Goal: Task Accomplishment & Management: Manage account settings

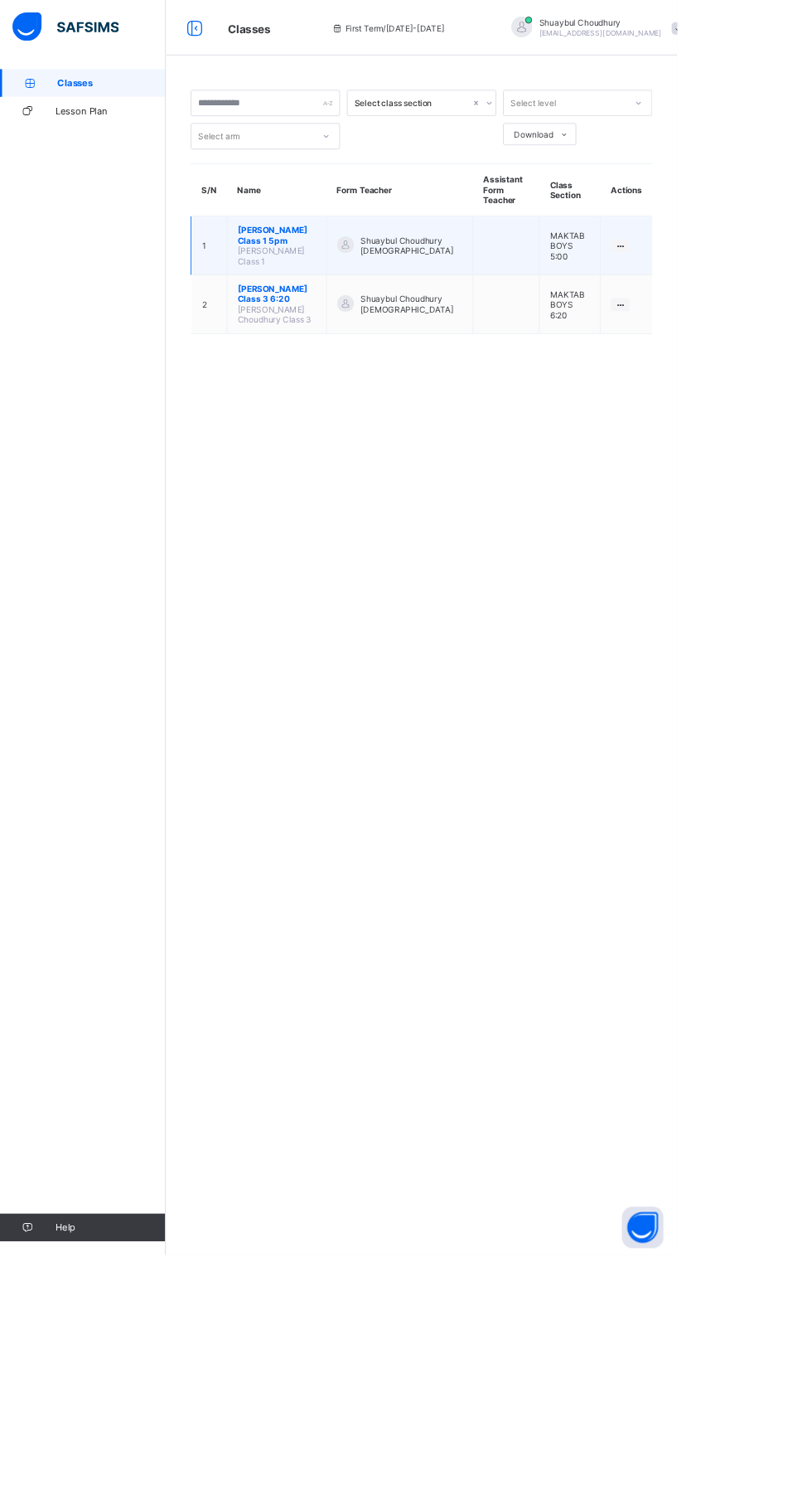
click at [328, 282] on span "[PERSON_NAME] Class 1 5pm" at bounding box center [331, 282] width 94 height 25
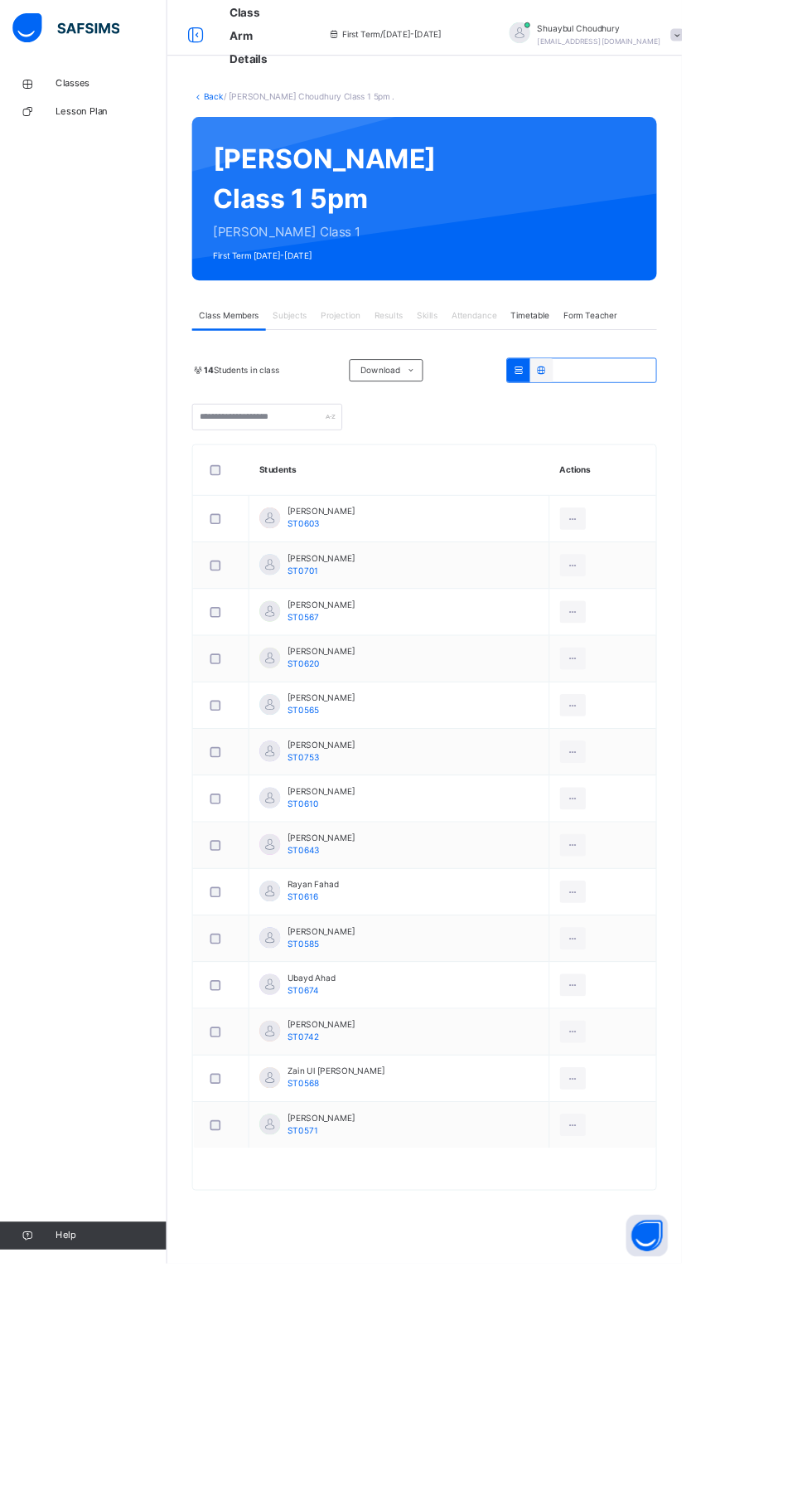
click at [580, 383] on span "Attendance" at bounding box center [564, 375] width 53 height 15
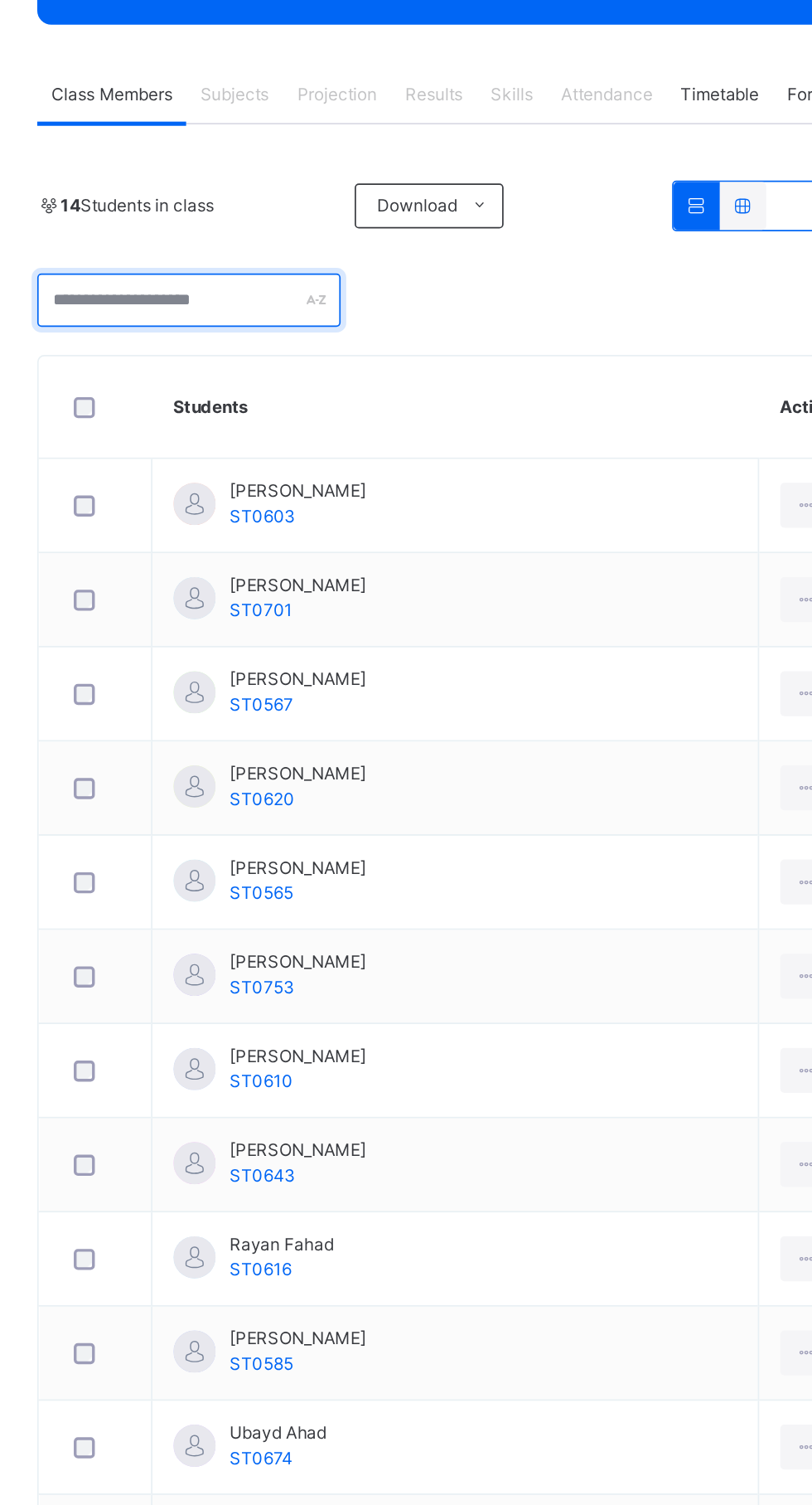
click at [271, 512] on input "text" at bounding box center [318, 496] width 179 height 32
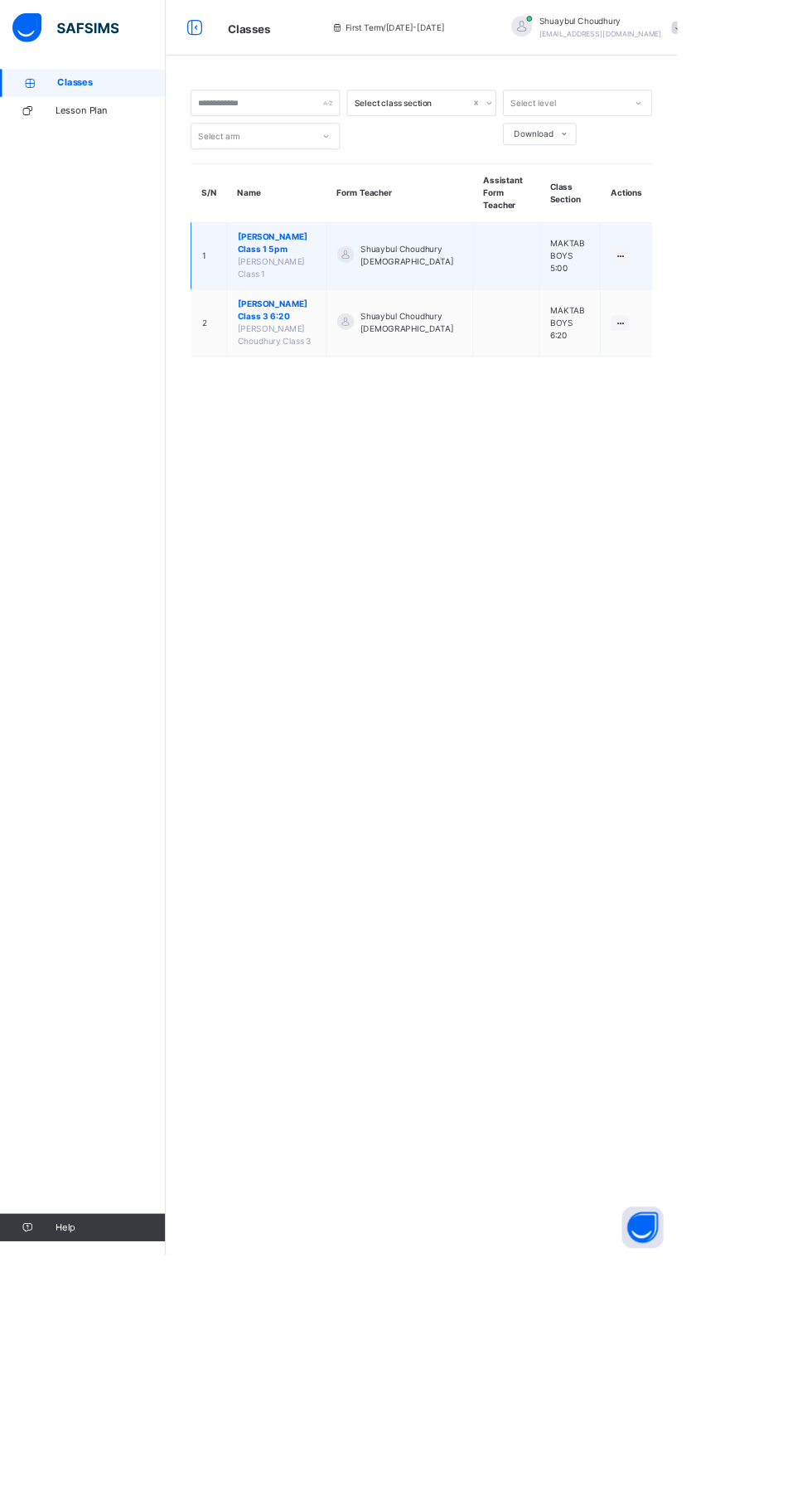
click at [352, 301] on span "[PERSON_NAME] Class 1 5pm" at bounding box center [331, 292] width 94 height 30
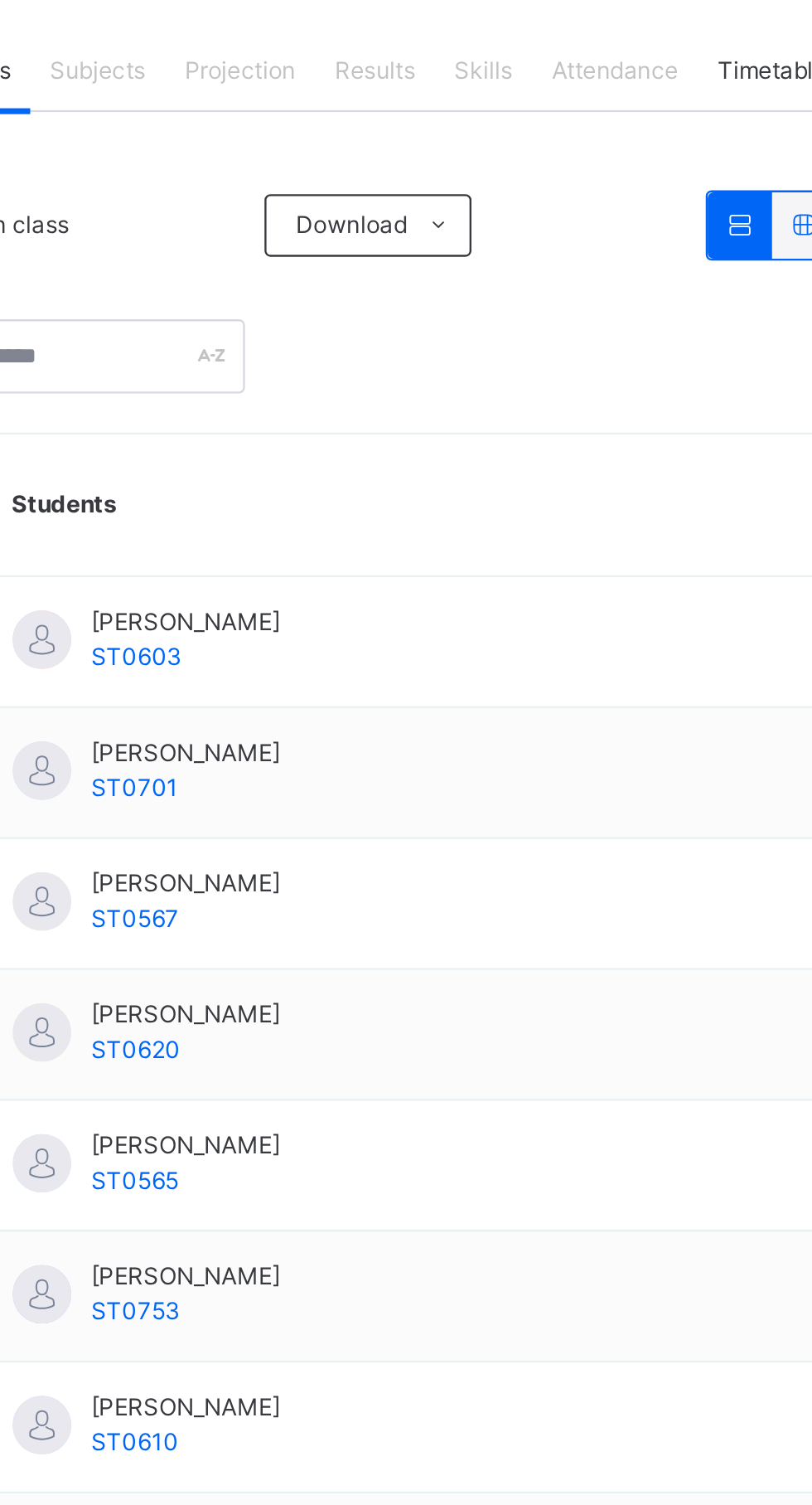
click at [467, 383] on span "Results" at bounding box center [463, 375] width 34 height 15
click at [581, 392] on div "Attendance" at bounding box center [565, 375] width 70 height 33
click at [572, 383] on span "Attendance" at bounding box center [564, 375] width 53 height 15
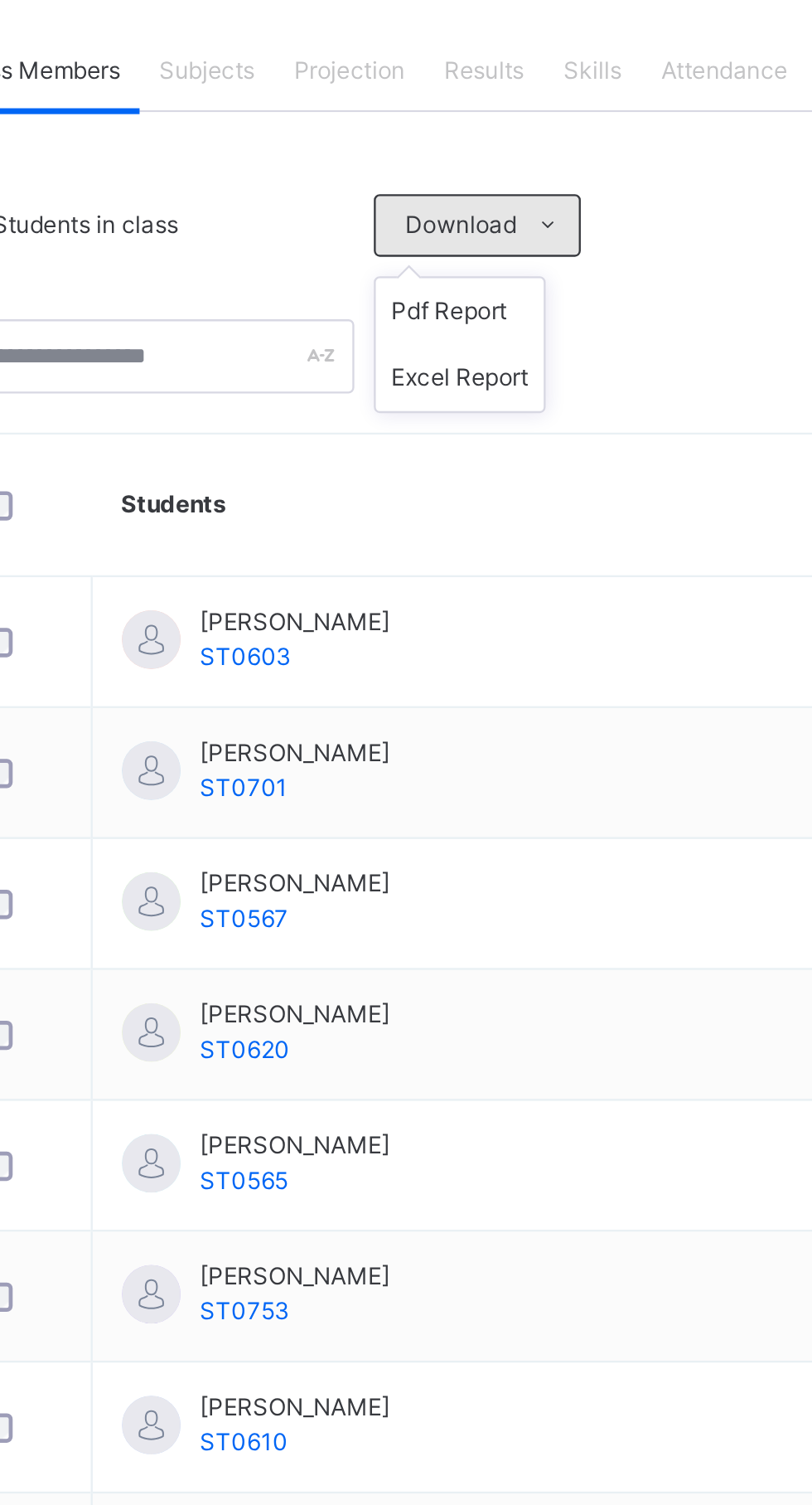
click at [479, 454] on span at bounding box center [489, 441] width 26 height 26
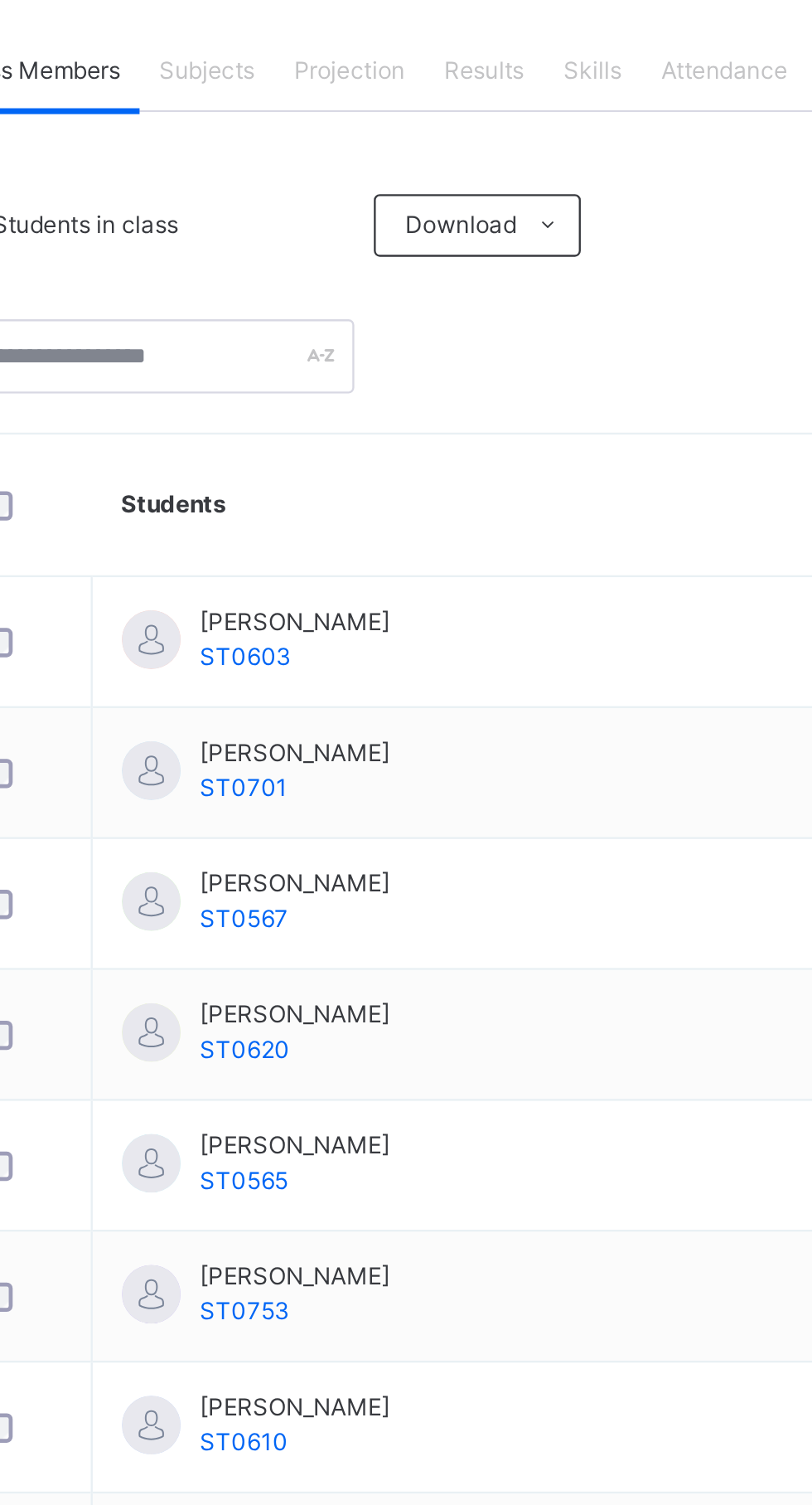
click at [401, 590] on th "Students" at bounding box center [475, 560] width 358 height 61
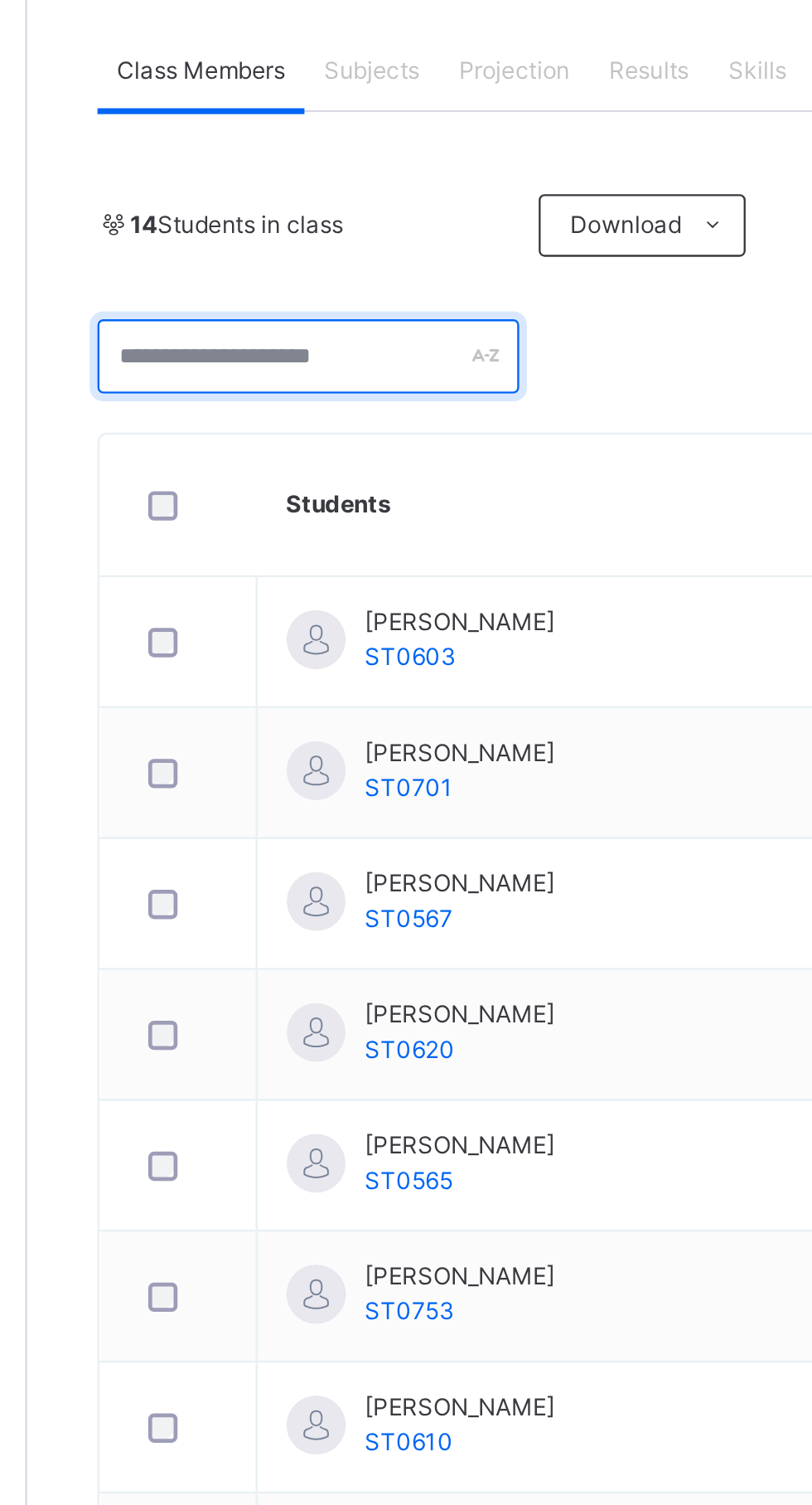
click at [353, 512] on input "text" at bounding box center [318, 496] width 179 height 32
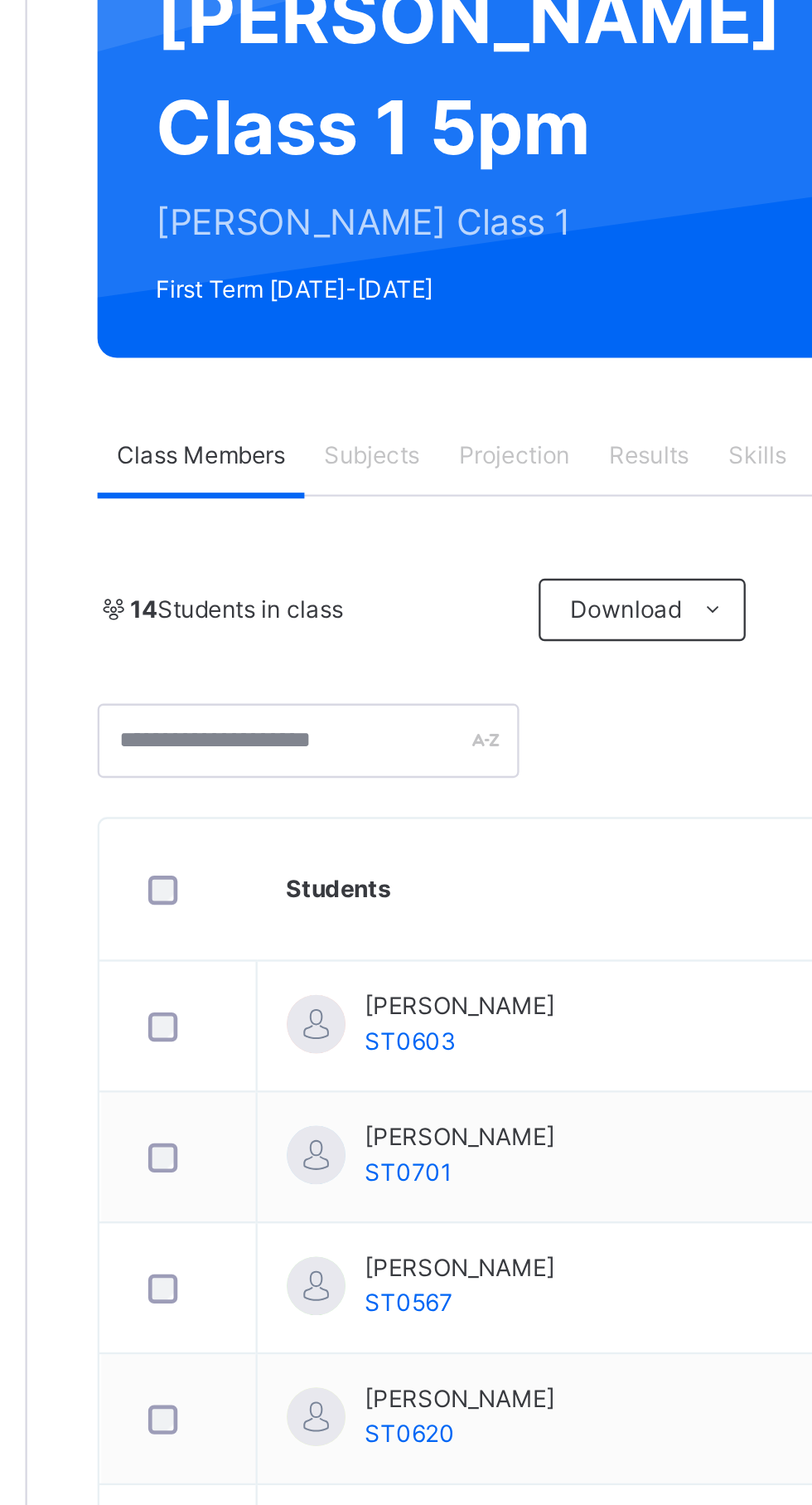
click at [359, 332] on div "Hafiz Shuaybul Choudhury Class 1 5pm Hafiz Shuaybul Choudhury Class 1 First Ter…" at bounding box center [505, 237] width 553 height 195
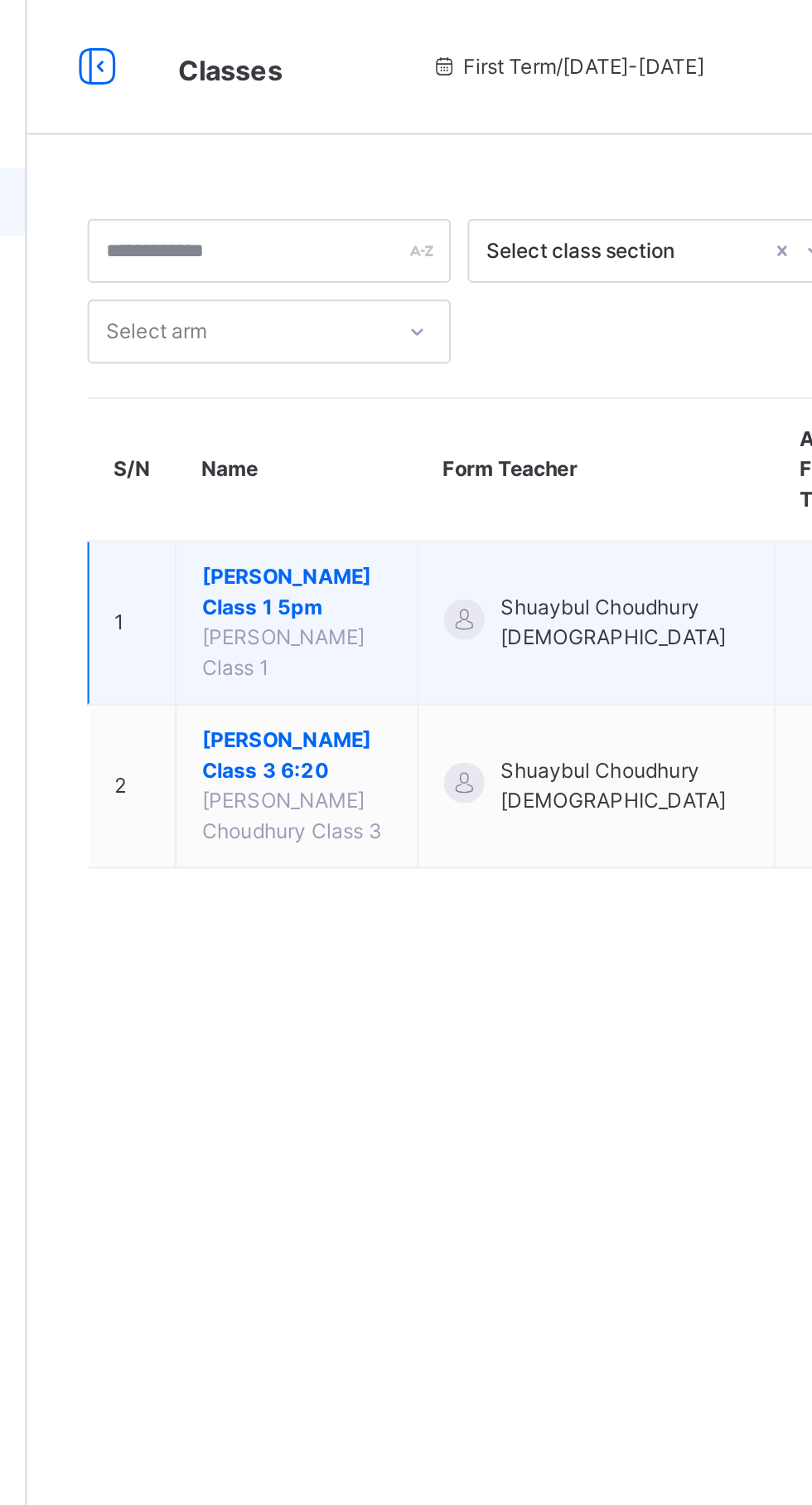
click at [485, 302] on span "Shuaybul Choudhury [DEMOGRAPHIC_DATA]" at bounding box center [493, 307] width 122 height 30
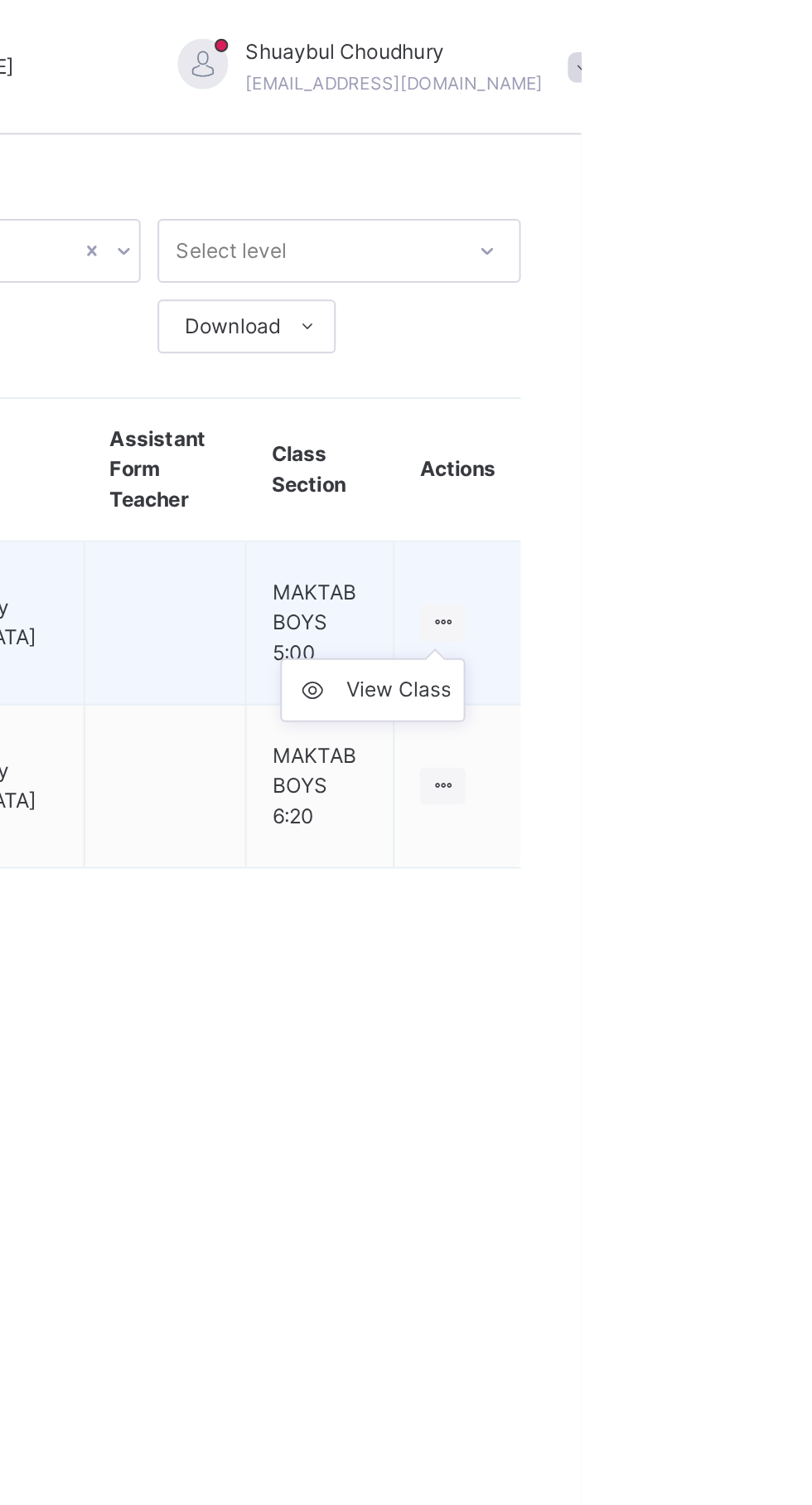
click at [741, 300] on icon at bounding box center [744, 306] width 14 height 12
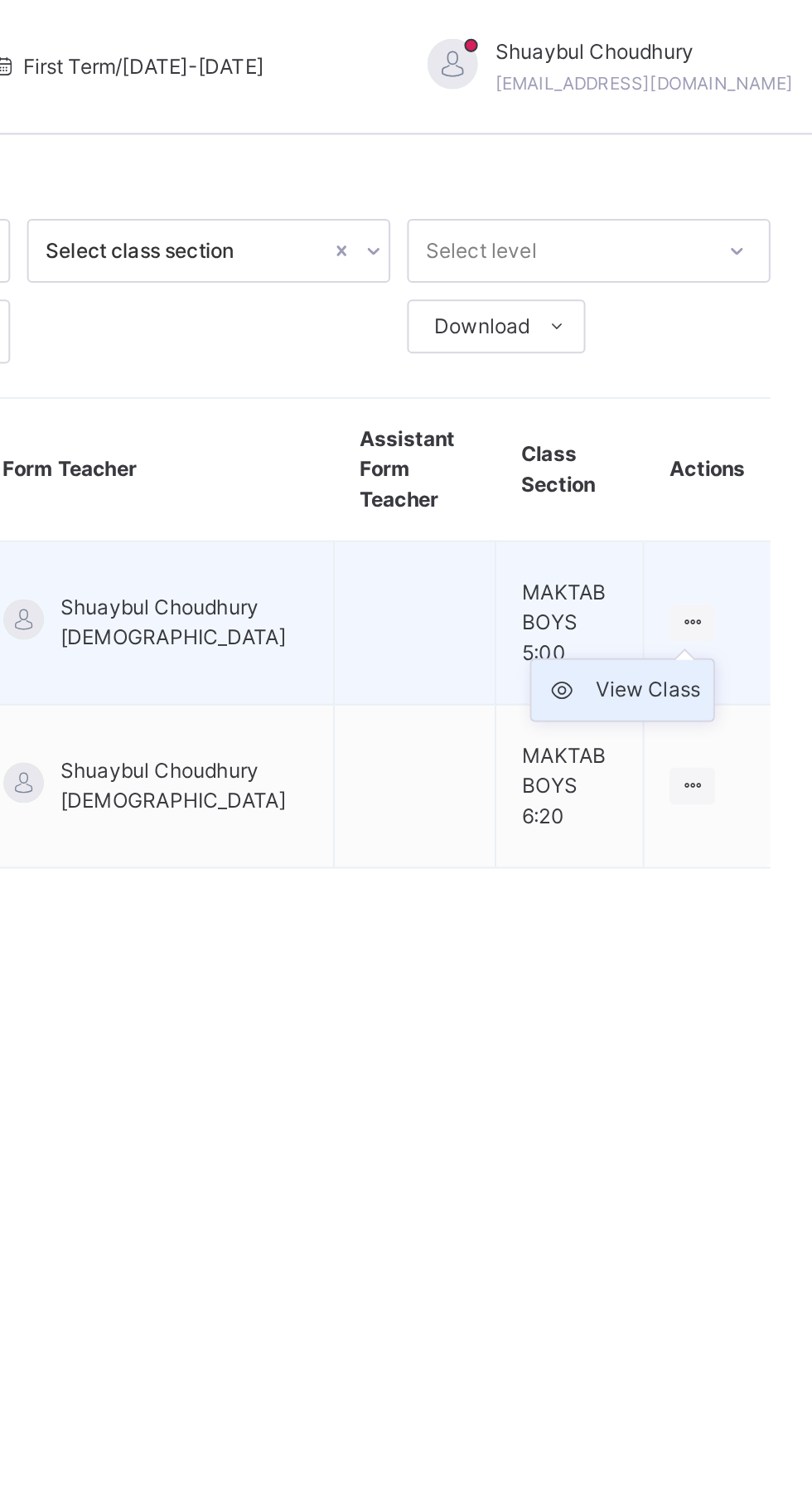
click at [726, 338] on div "View Class" at bounding box center [722, 339] width 52 height 17
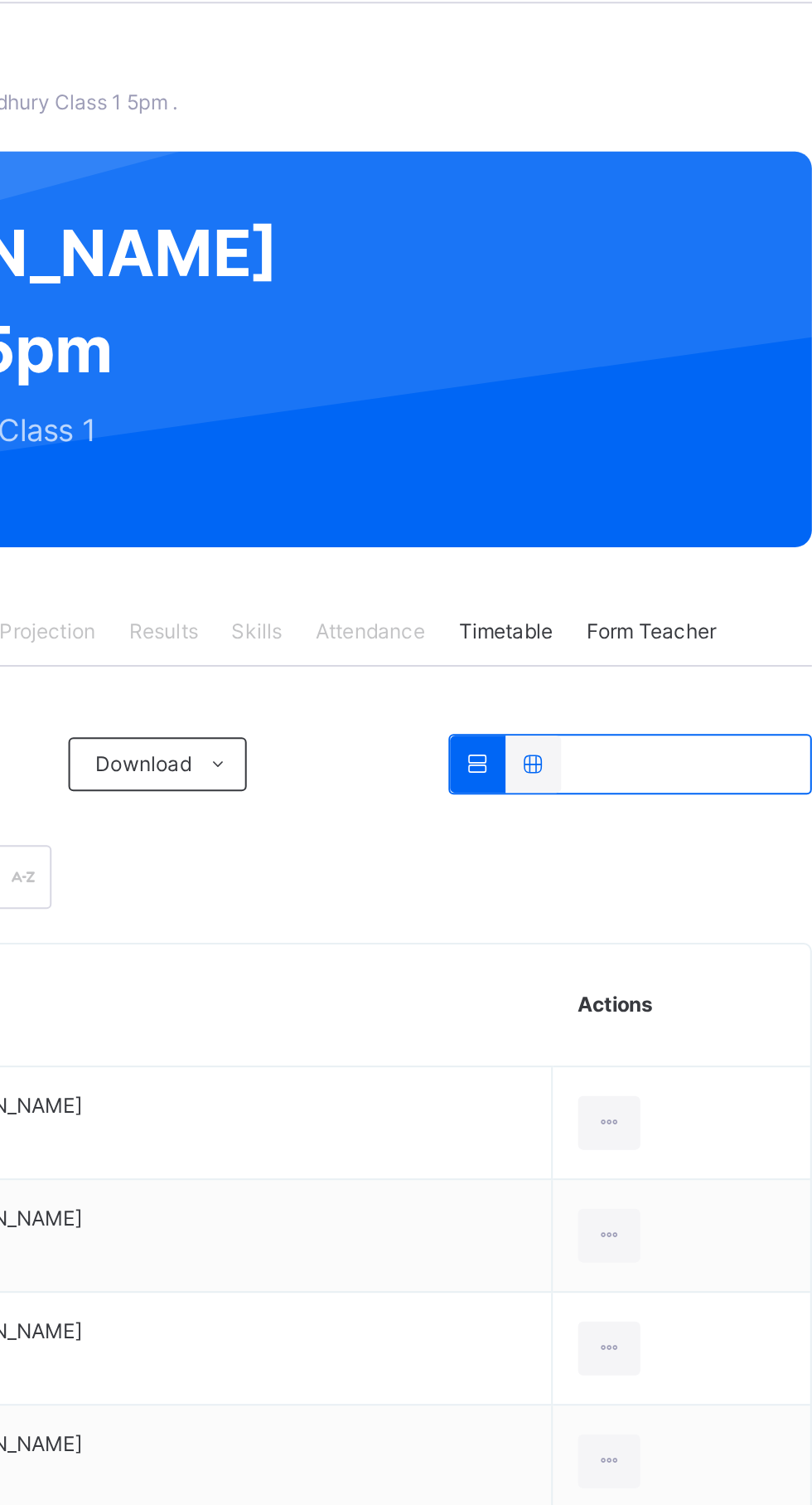
click at [636, 383] on span "Timetable" at bounding box center [631, 375] width 46 height 15
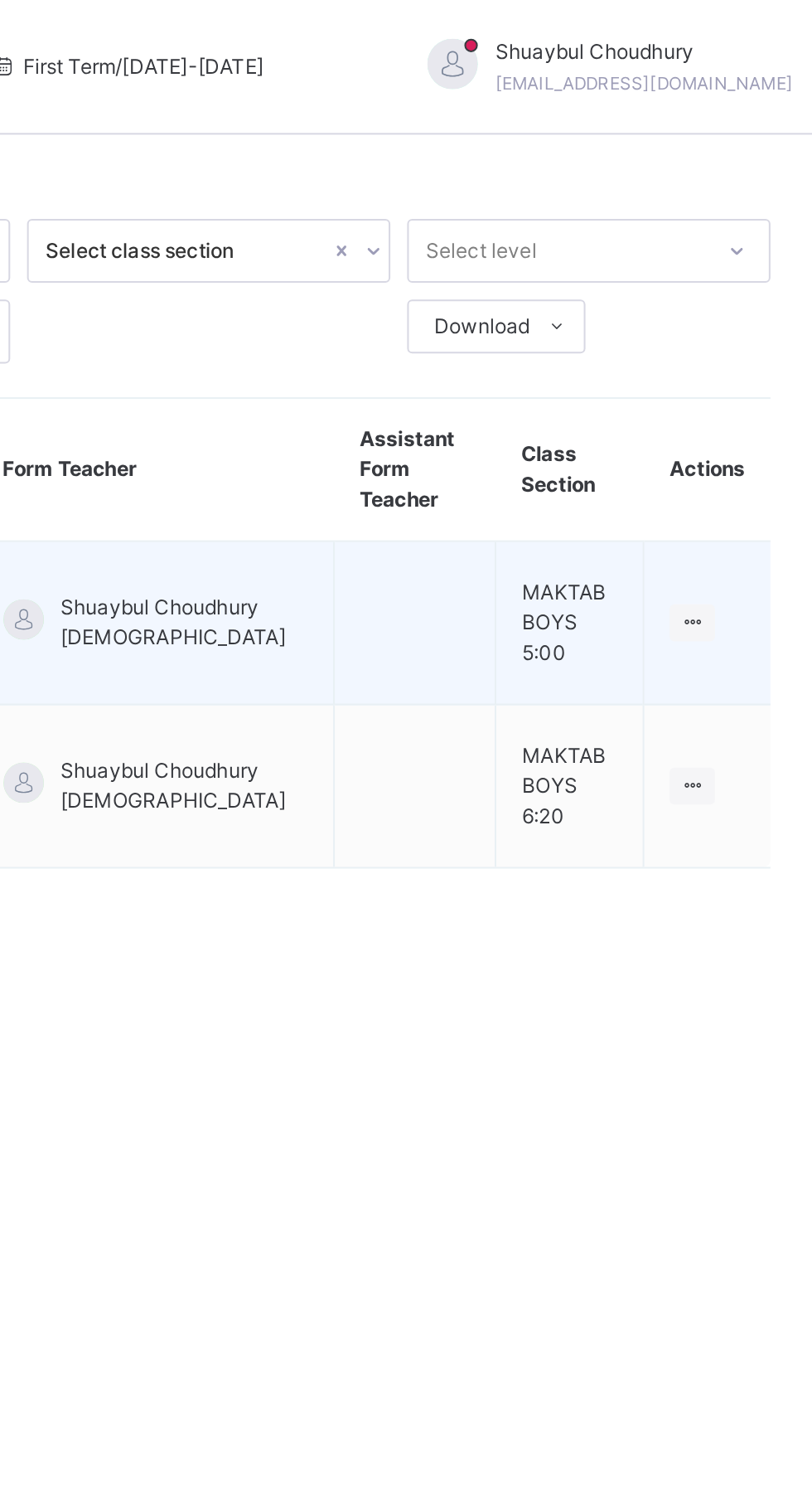
click at [479, 317] on td "Shuaybul Choudhury [DEMOGRAPHIC_DATA]" at bounding box center [479, 307] width 175 height 81
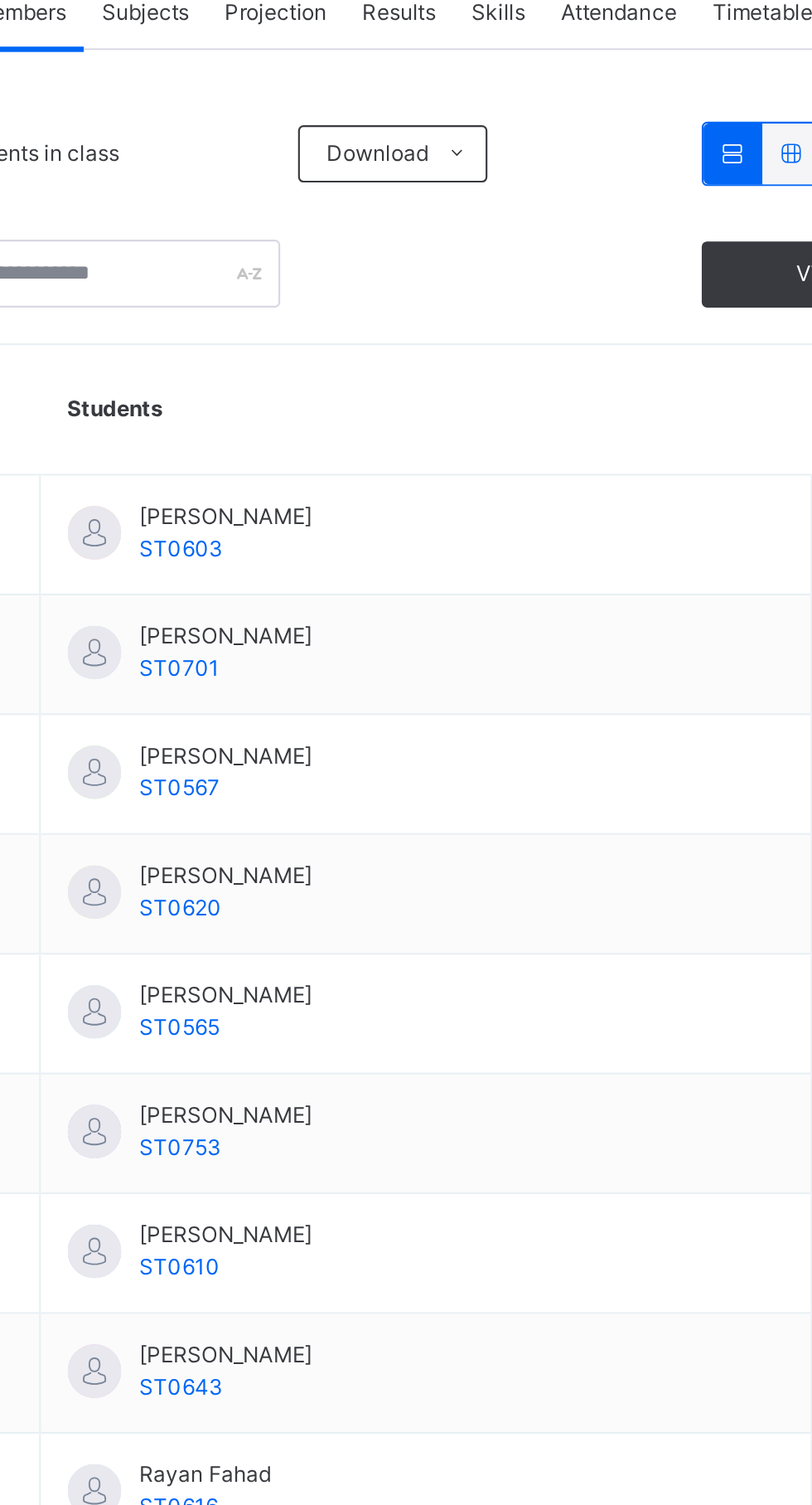
click at [573, 383] on span "Attendance" at bounding box center [564, 375] width 53 height 15
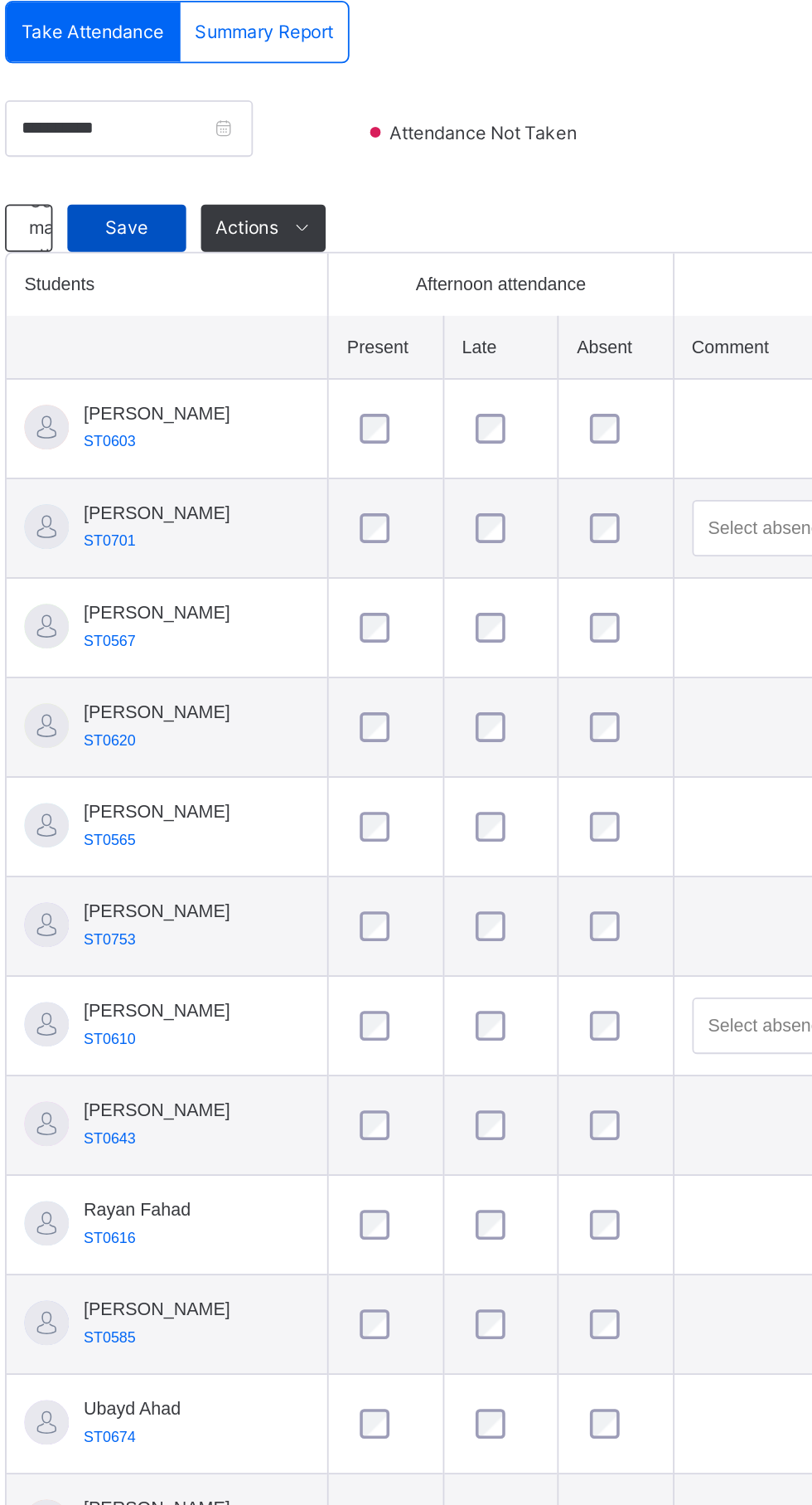
click at [317, 553] on span "Save" at bounding box center [296, 544] width 41 height 15
click at [310, 553] on span "Save" at bounding box center [296, 544] width 41 height 15
